Goal: Navigation & Orientation: Find specific page/section

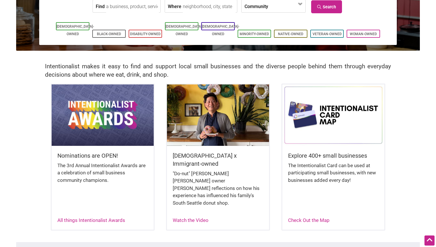
scroll to position [82, 0]
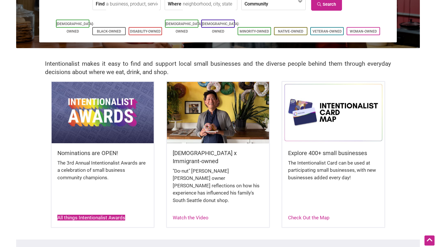
click at [116, 215] on link "All things Intentionalist Awards" at bounding box center [91, 218] width 68 height 6
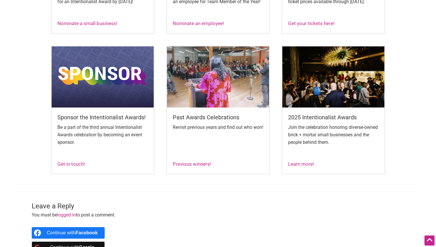
scroll to position [345, 0]
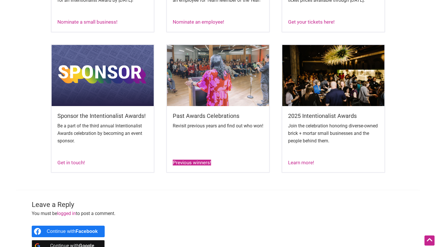
click at [188, 165] on link "Previous winners!" at bounding box center [192, 163] width 38 height 6
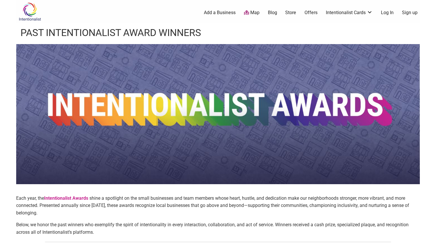
click at [26, 14] on img at bounding box center [29, 11] width 27 height 19
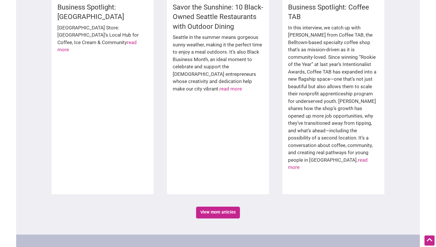
scroll to position [1040, 0]
